Goal: Task Accomplishment & Management: Complete application form

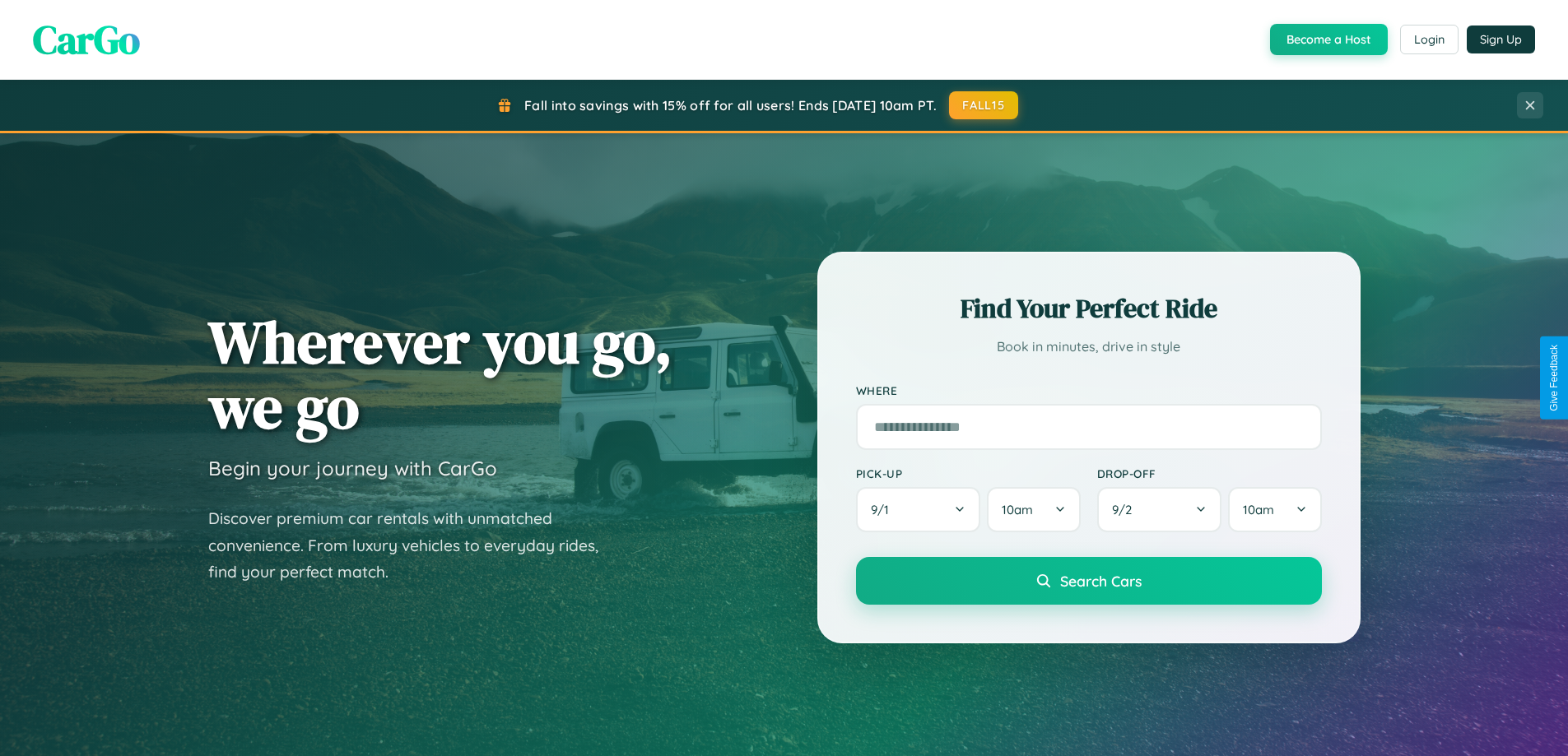
scroll to position [710, 0]
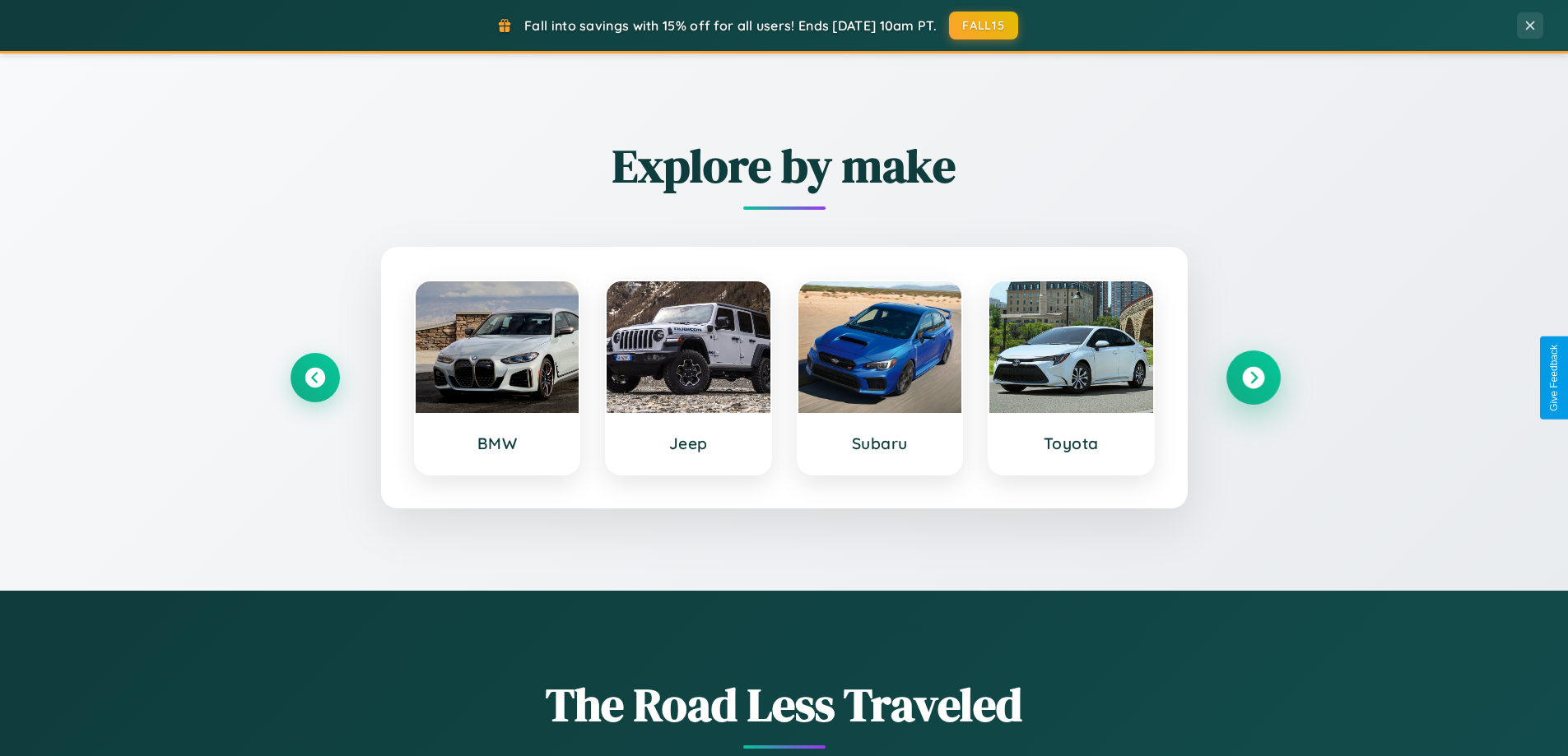
click at [1252, 378] on icon at bounding box center [1252, 378] width 22 height 22
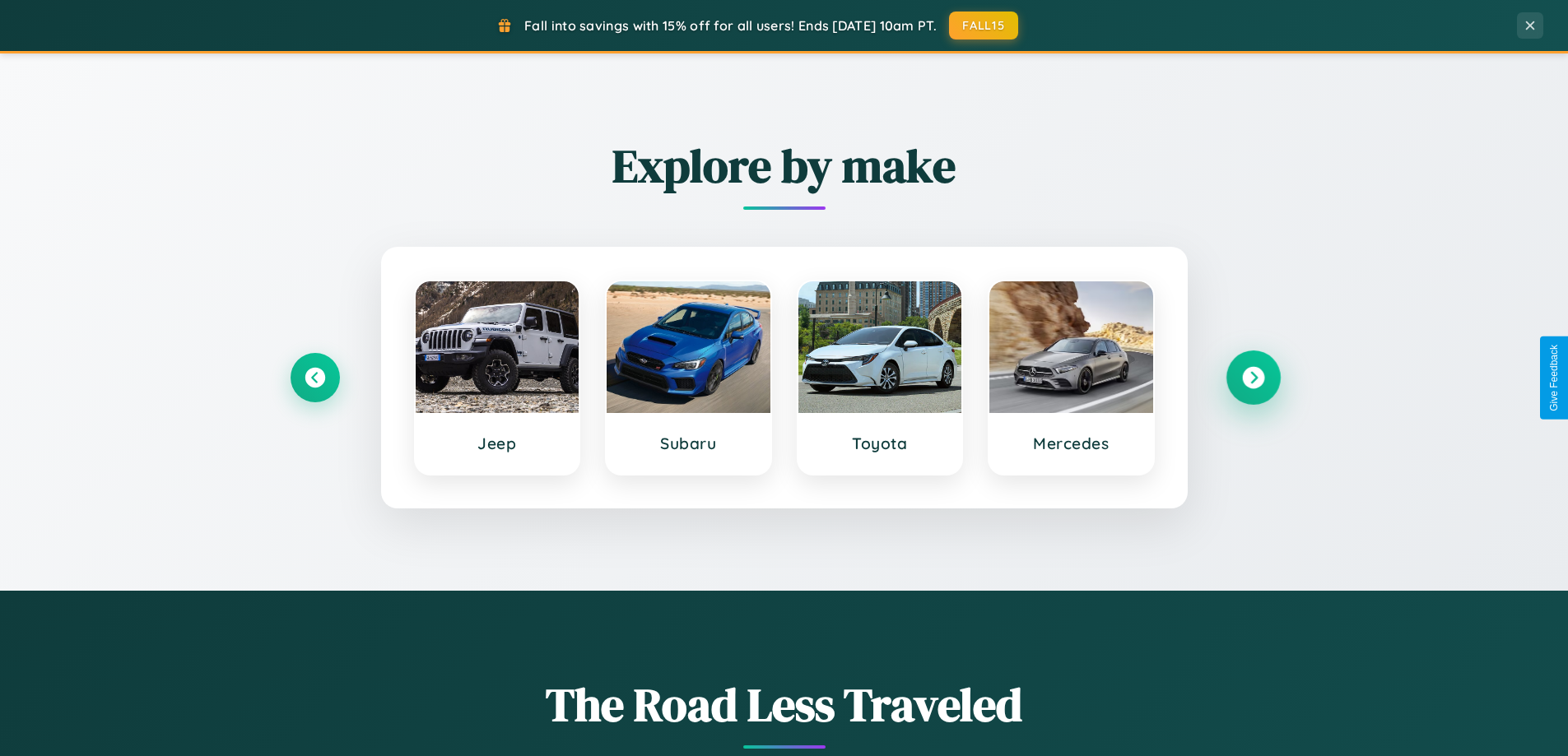
scroll to position [3167, 0]
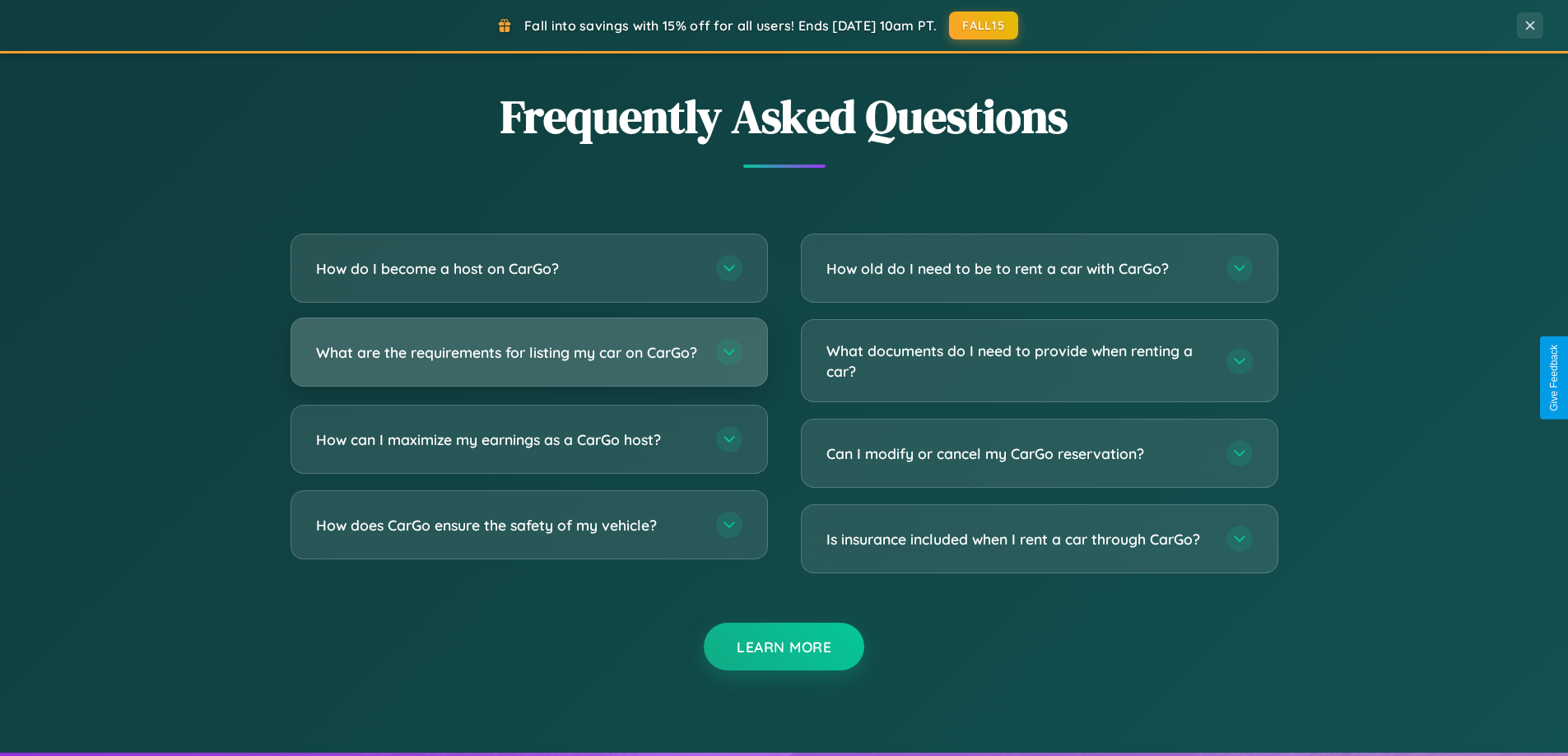
click at [528, 360] on h3 "What are the requirements for listing my car on CarGo?" at bounding box center [507, 352] width 383 height 20
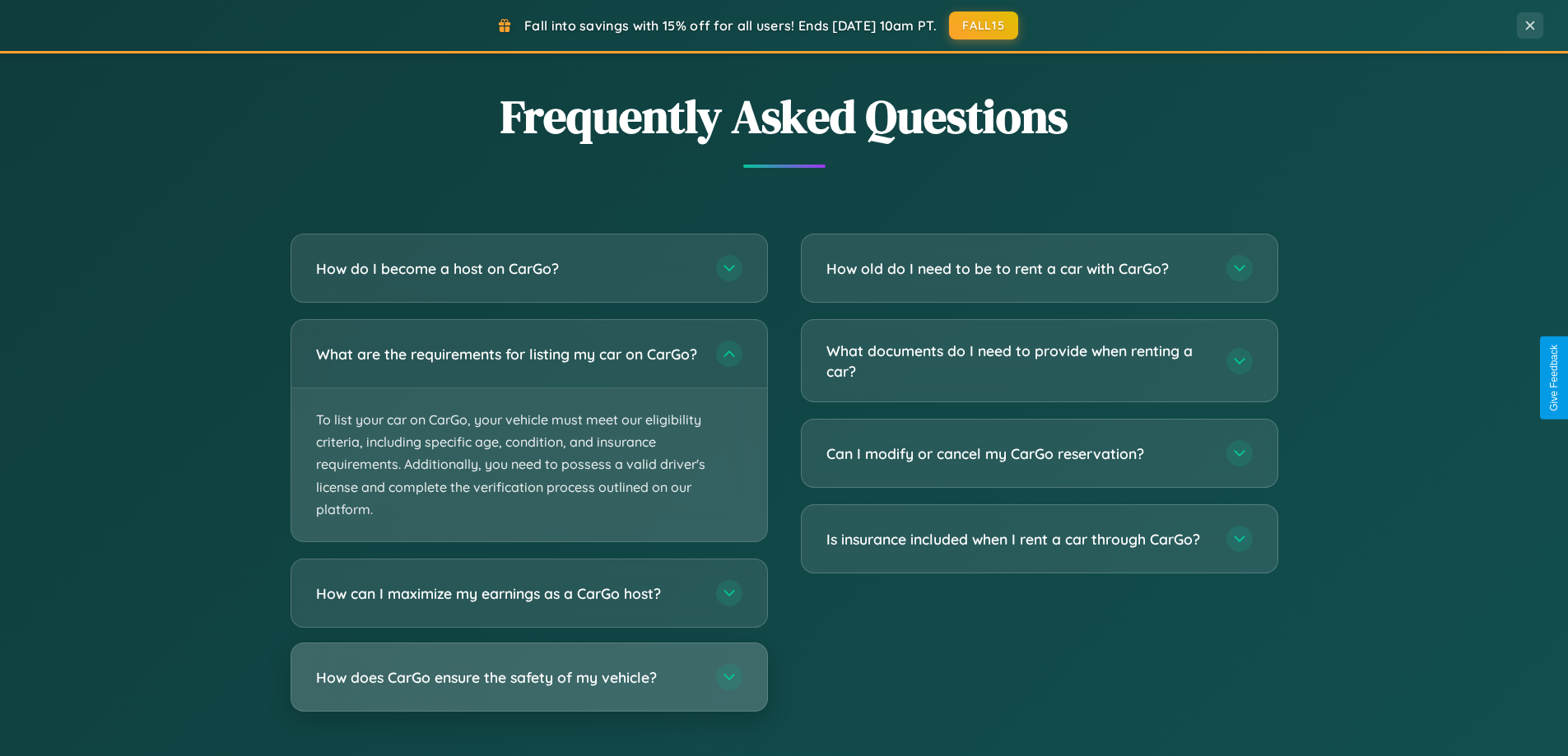
click at [528, 688] on h3 "How does CarGo ensure the safety of my vehicle?" at bounding box center [507, 677] width 383 height 20
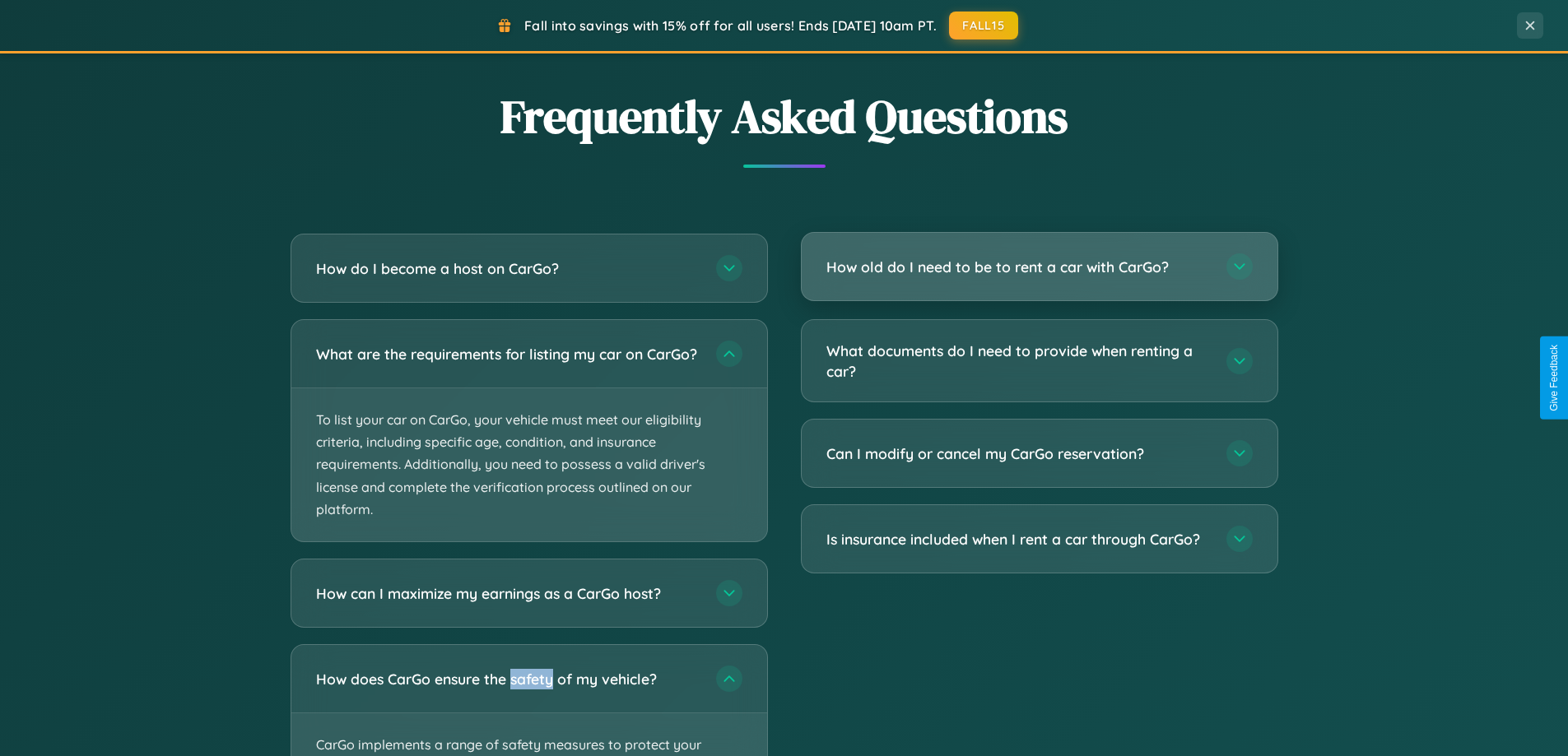
click at [1038, 267] on h3 "How old do I need to be to rent a car with CarGo?" at bounding box center [1017, 267] width 383 height 20
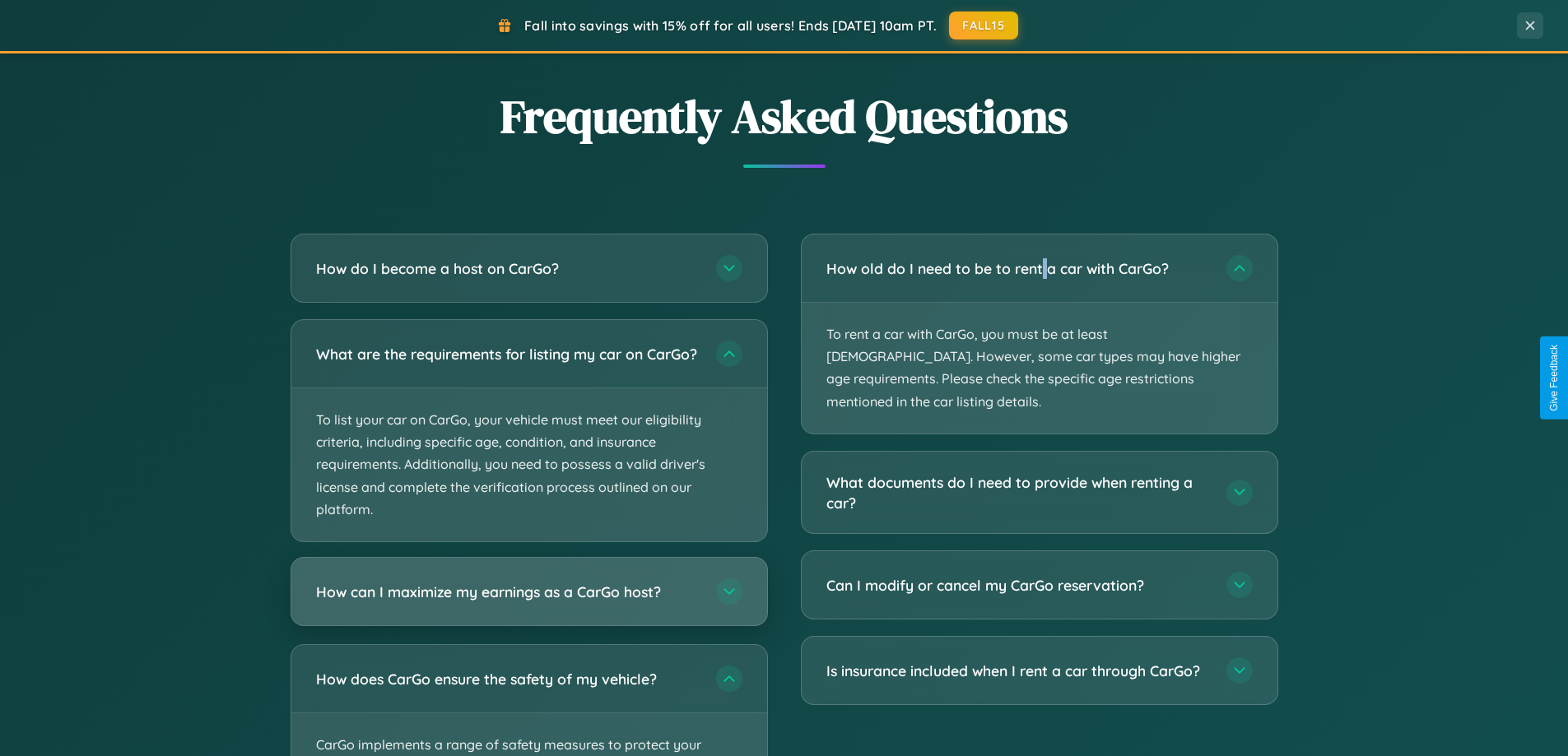
click at [528, 603] on h3 "How can I maximize my earnings as a CarGo host?" at bounding box center [507, 591] width 383 height 20
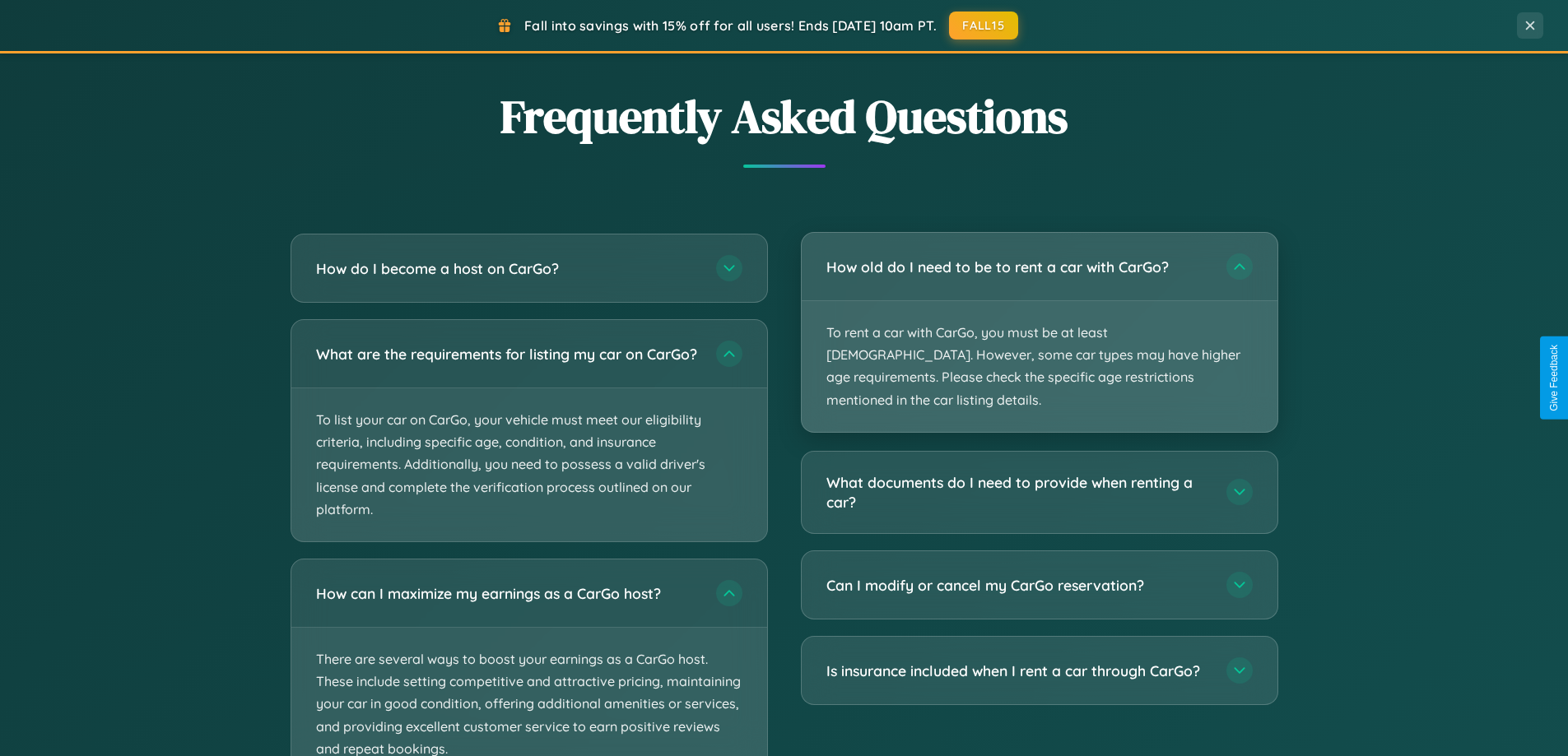
click at [1038, 323] on p "To rent a car with CarGo, you must be at least [DEMOGRAPHIC_DATA]. However, som…" at bounding box center [1039, 366] width 475 height 131
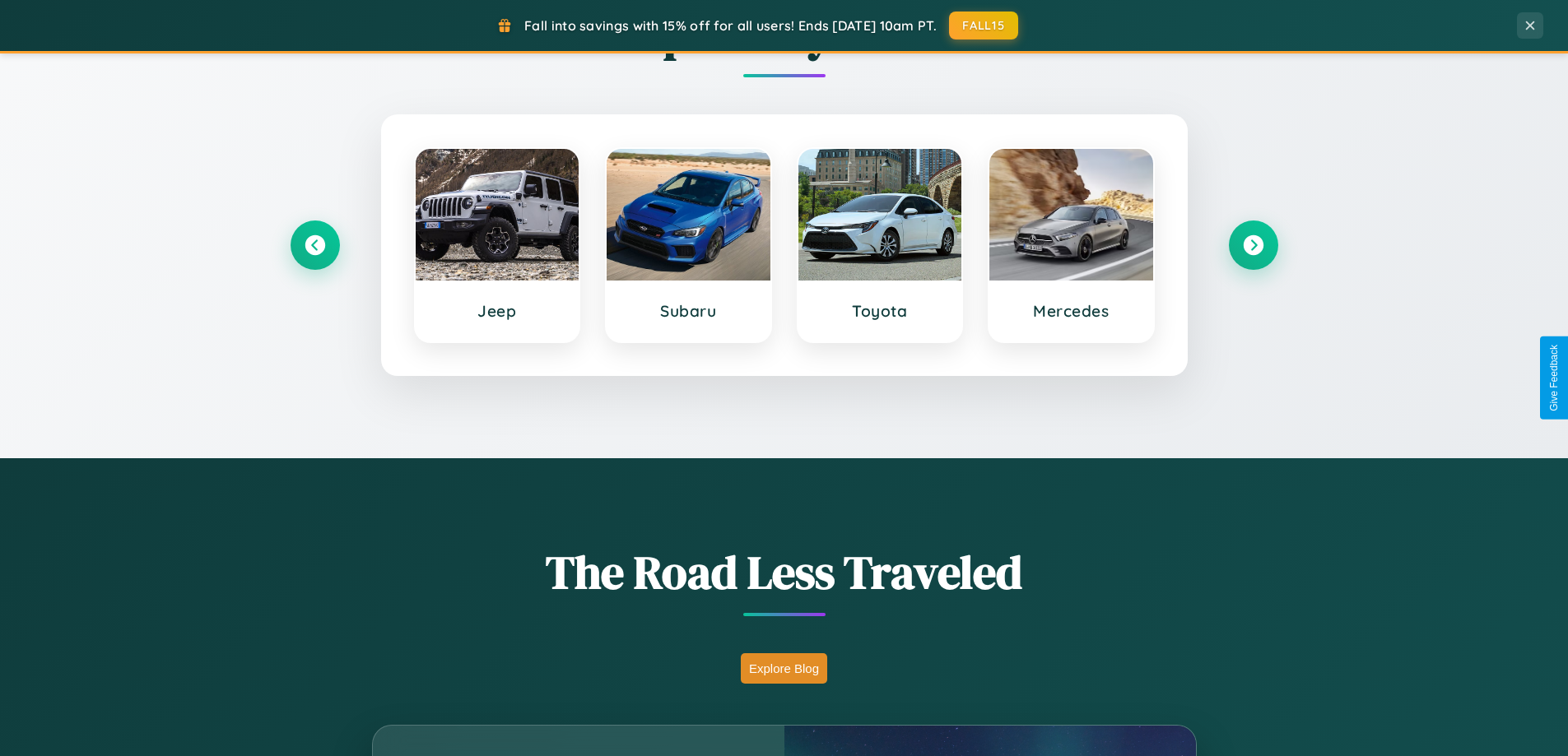
scroll to position [0, 0]
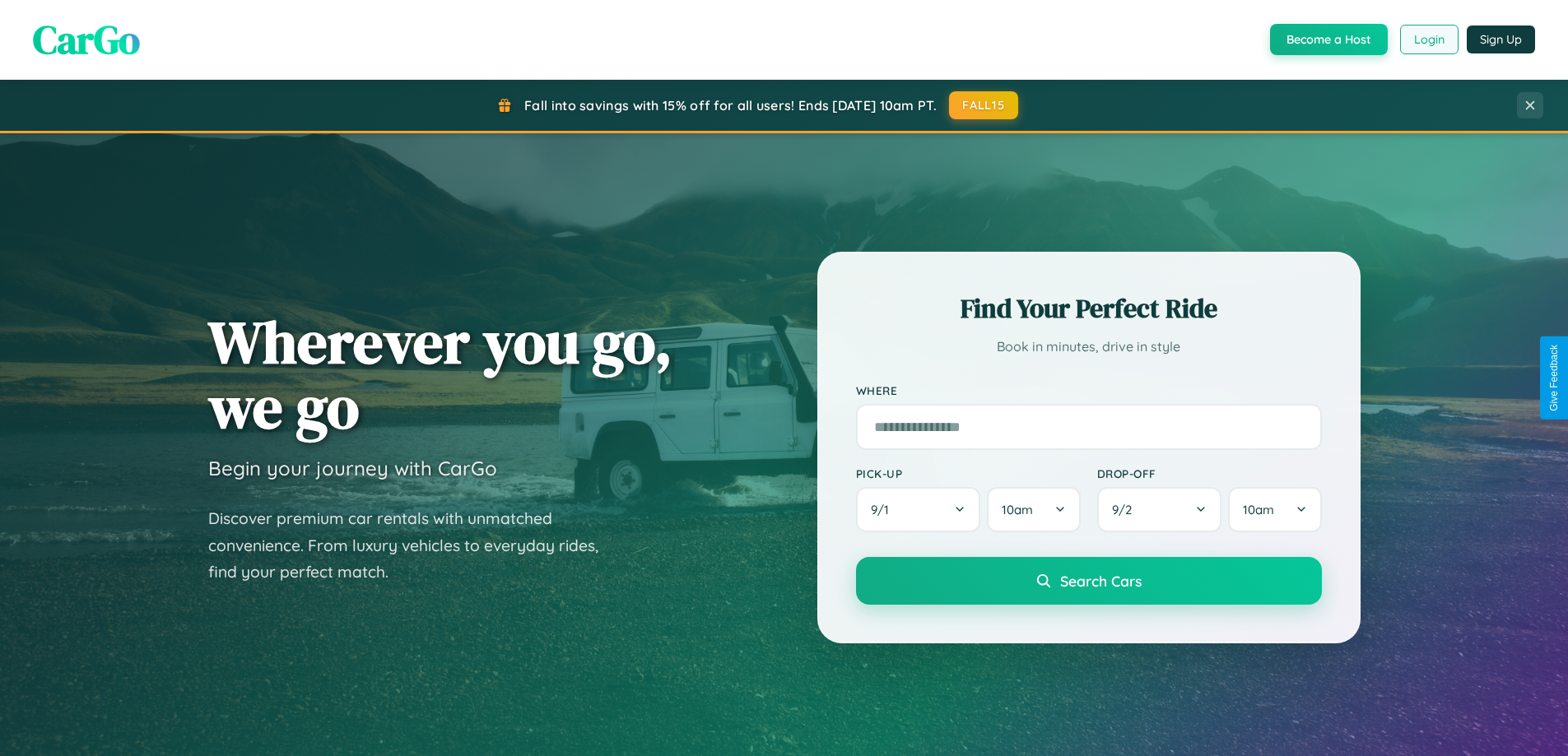
click at [1428, 39] on button "Login" at bounding box center [1429, 39] width 59 height 30
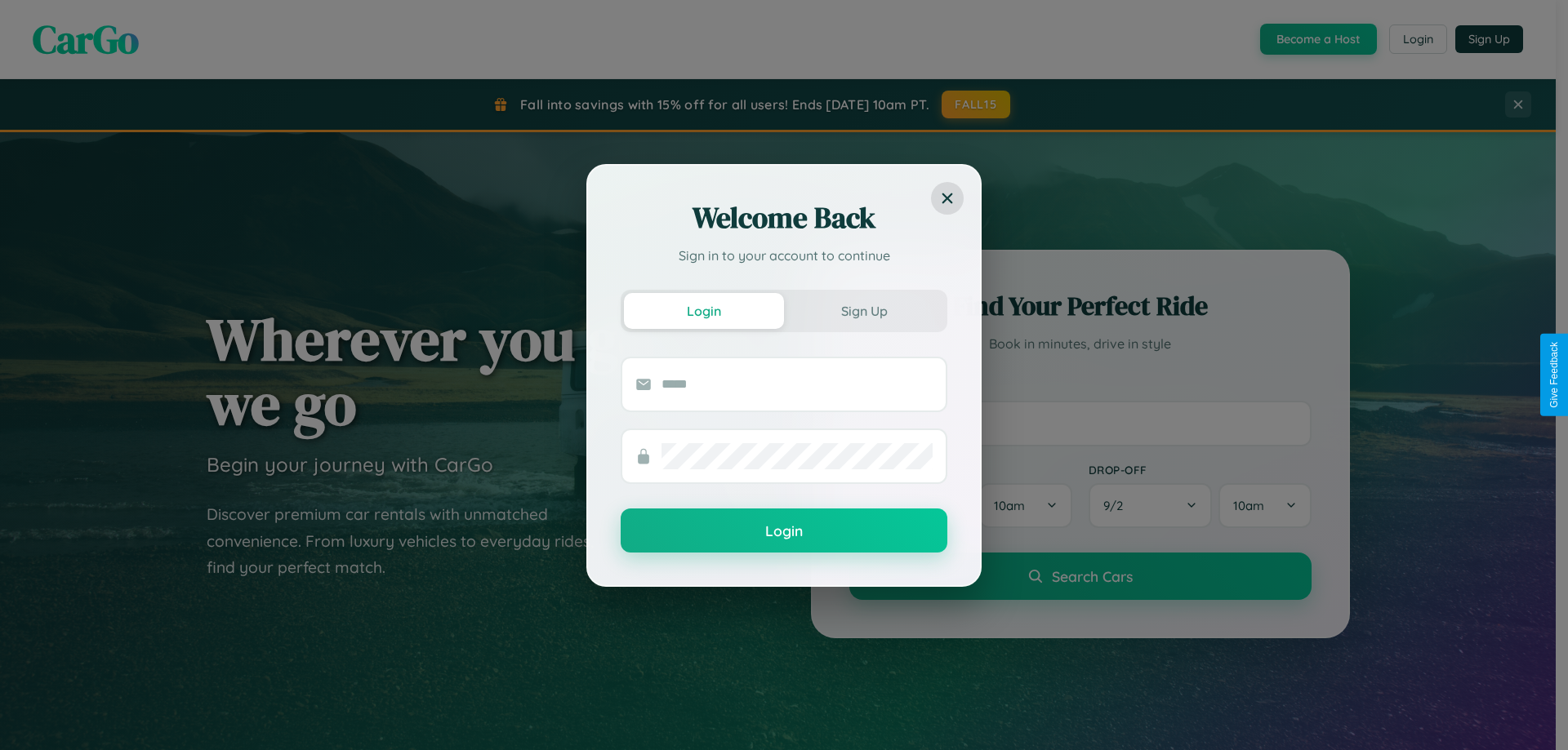
click at [1317, 39] on div "Welcome Back Sign in to your account to continue Login Sign Up Login" at bounding box center [784, 375] width 1568 height 750
click at [864, 311] on button "Sign Up" at bounding box center [864, 311] width 160 height 36
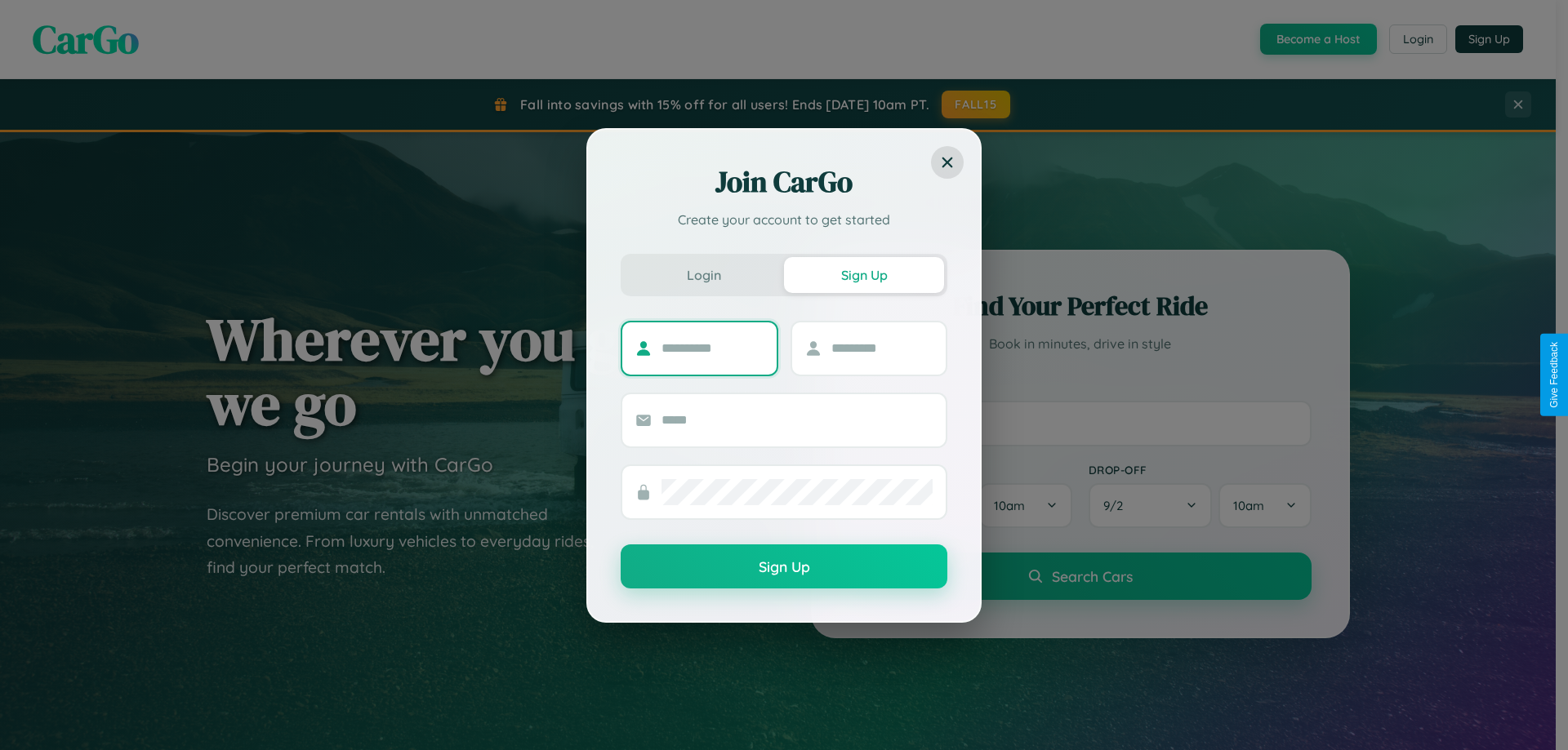
click at [712, 348] on input "text" at bounding box center [712, 349] width 102 height 26
type input "*****"
click at [881, 348] on input "text" at bounding box center [881, 349] width 102 height 26
type input "*****"
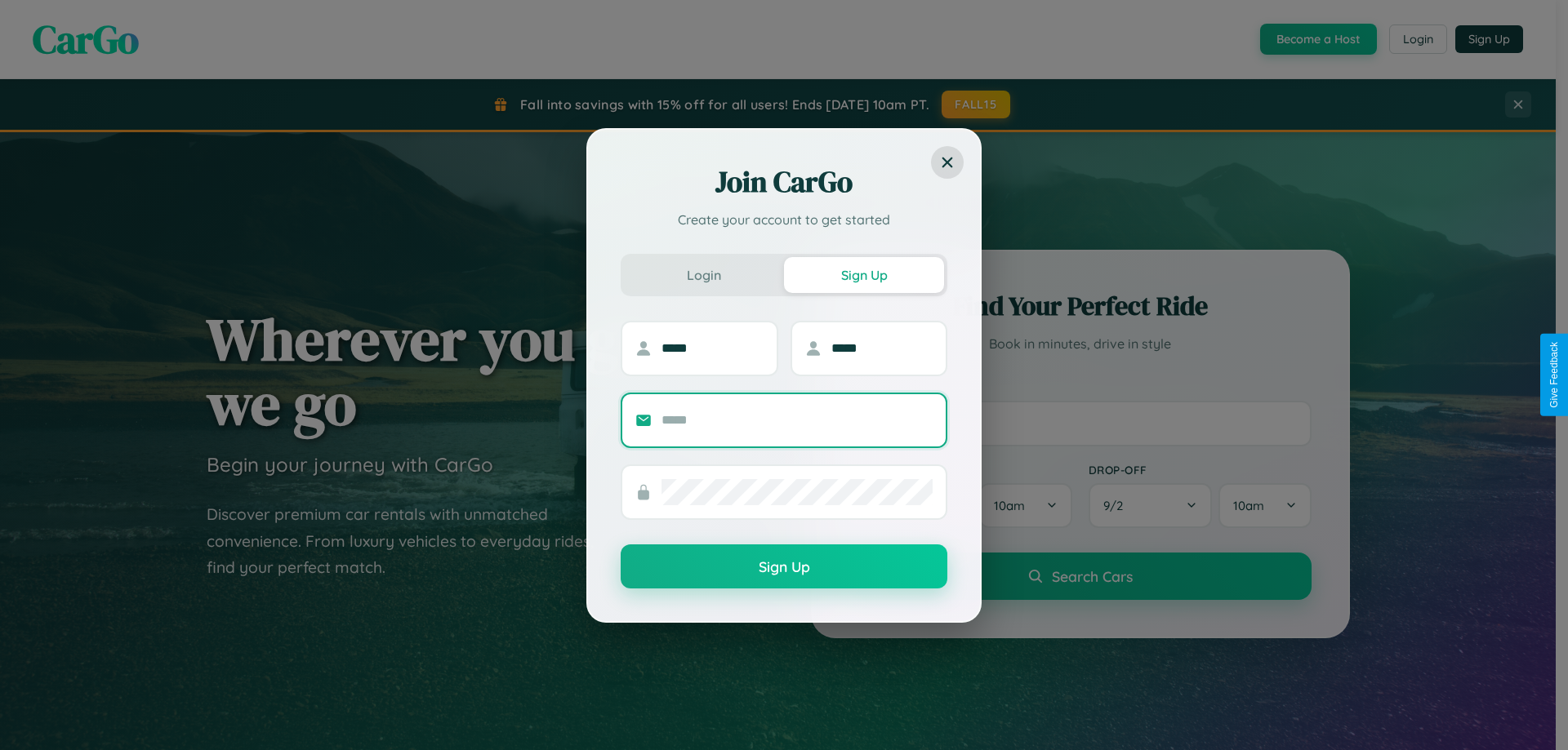
click at [797, 419] on input "text" at bounding box center [797, 420] width 271 height 26
type input "**********"
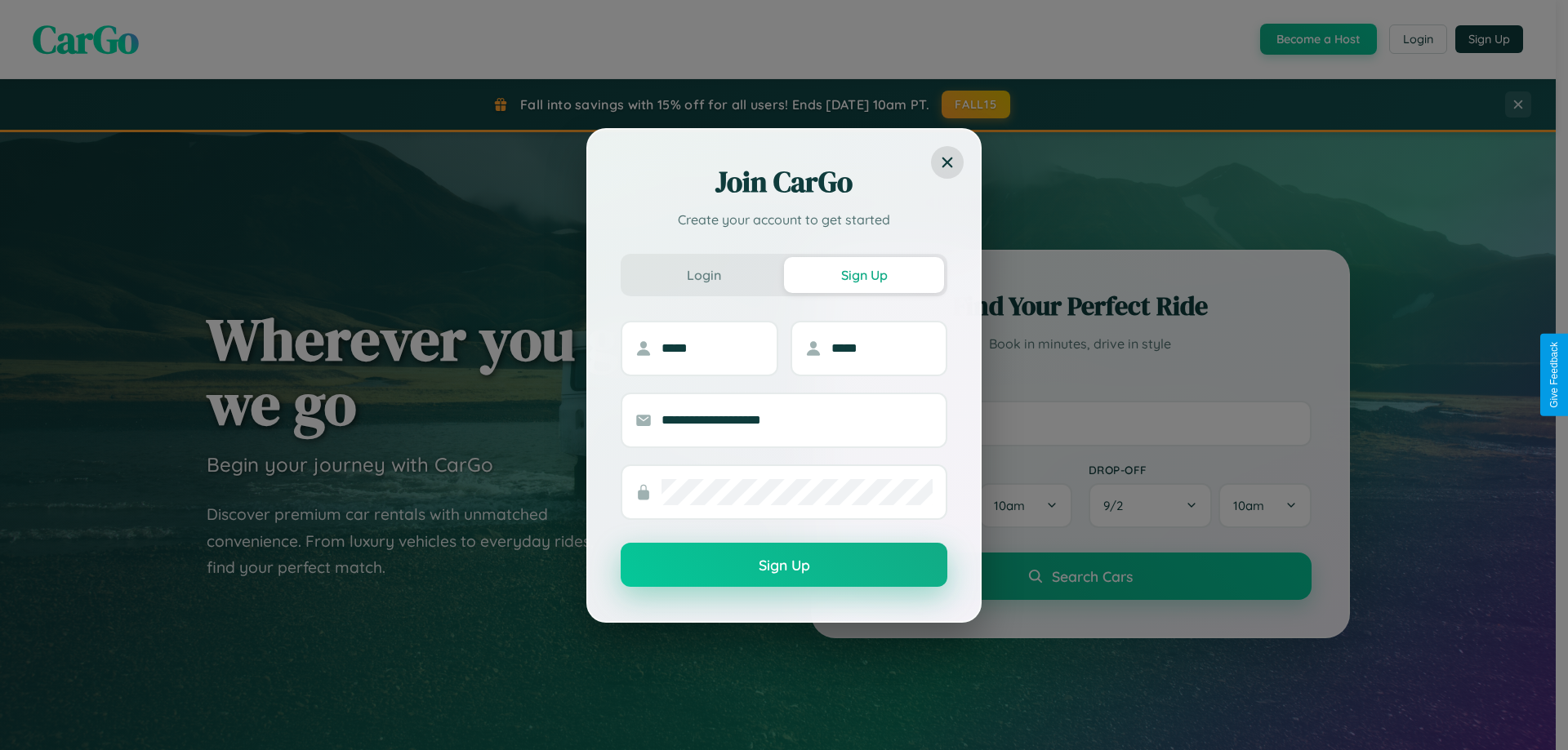
click at [784, 565] on button "Sign Up" at bounding box center [783, 565] width 326 height 44
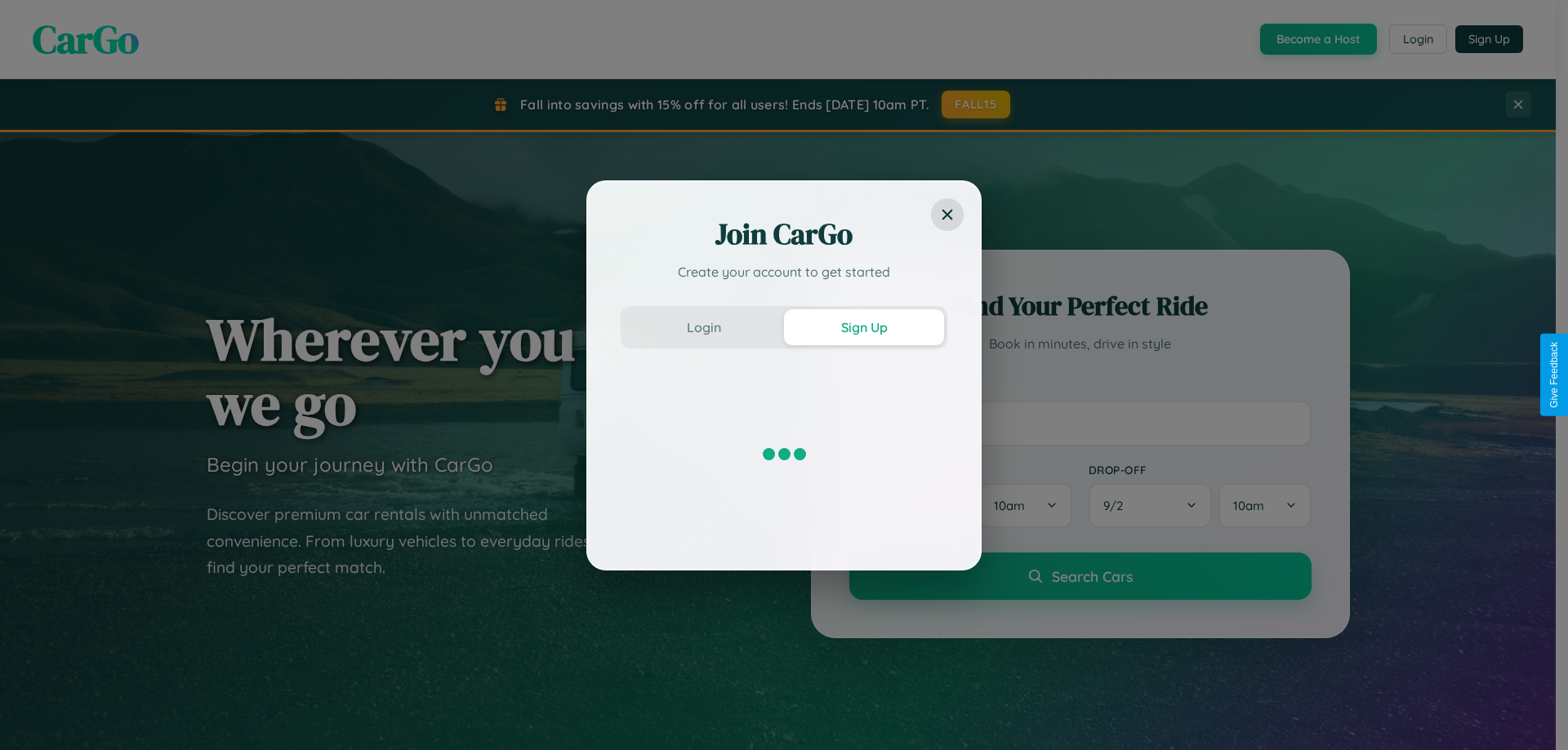
click at [1317, 39] on div "Join CarGo Create your account to get started Login Sign Up" at bounding box center [784, 375] width 1568 height 750
click at [864, 326] on button "Sign Up" at bounding box center [864, 327] width 160 height 36
